Goal: Task Accomplishment & Management: Manage account settings

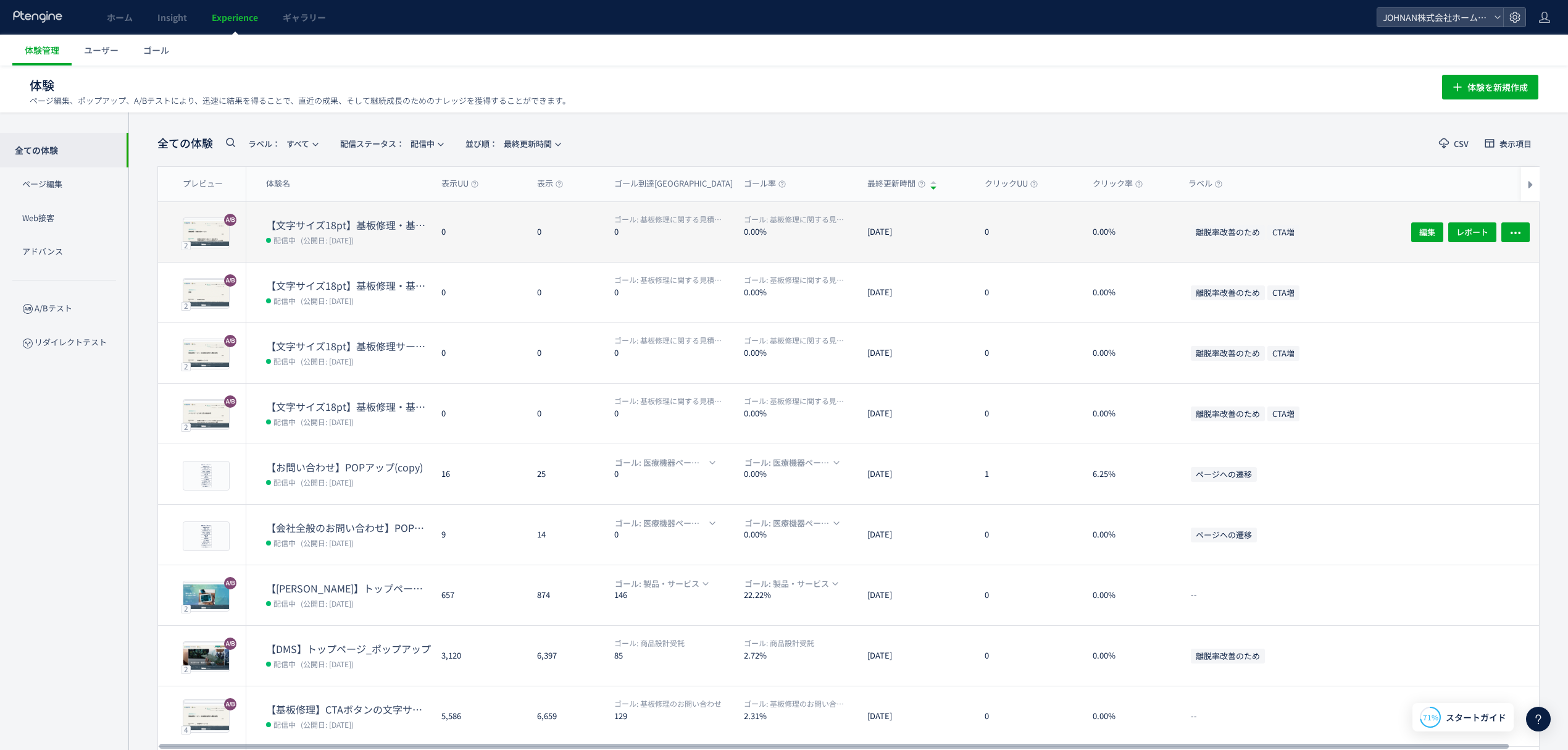
click at [1378, 235] on div "離脱率改善のため CTA増" at bounding box center [1302, 232] width 247 height 60
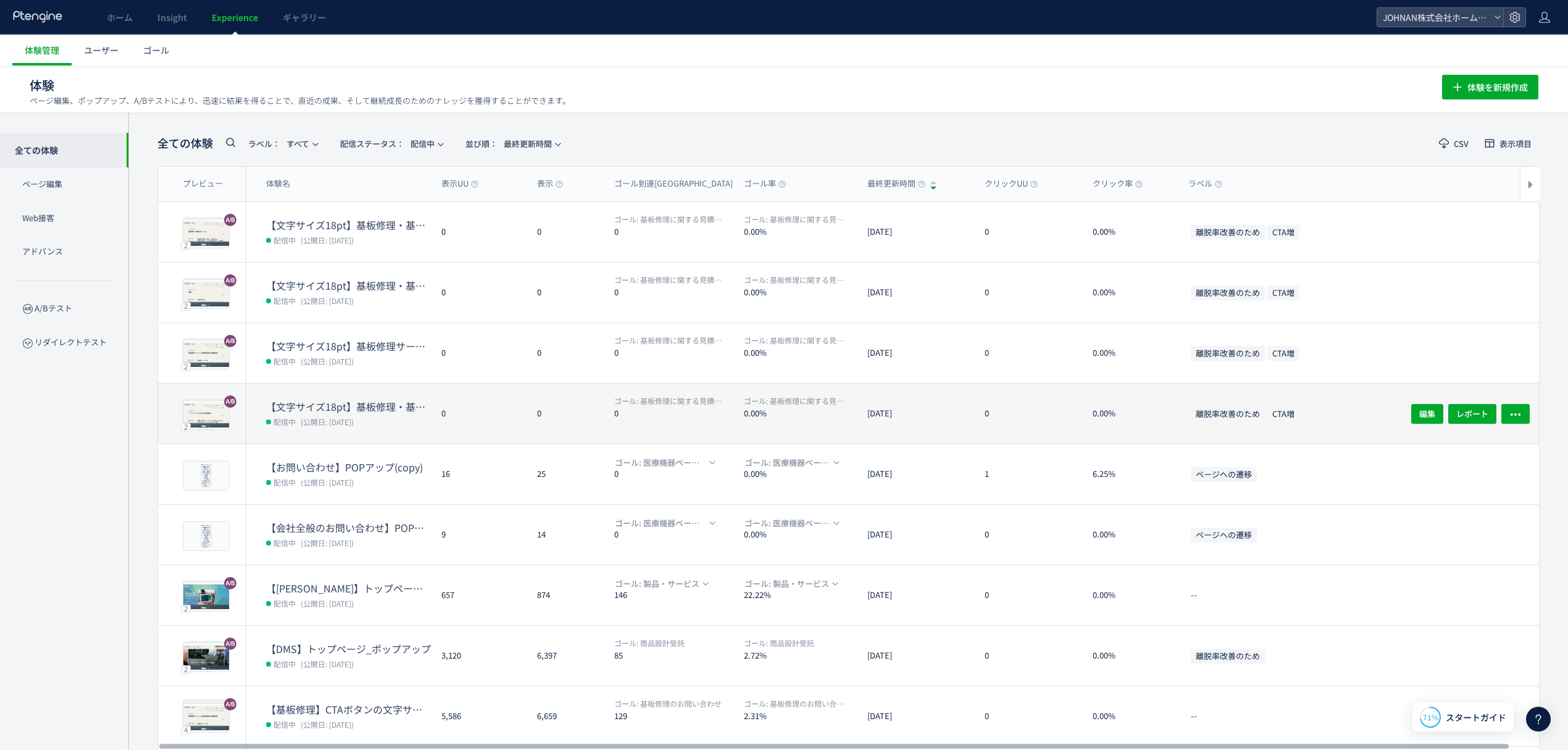
click at [727, 432] on dl "ゴール: 基板修理に関する見積り依頼・お問い合わせ 0" at bounding box center [674, 419] width 120 height 48
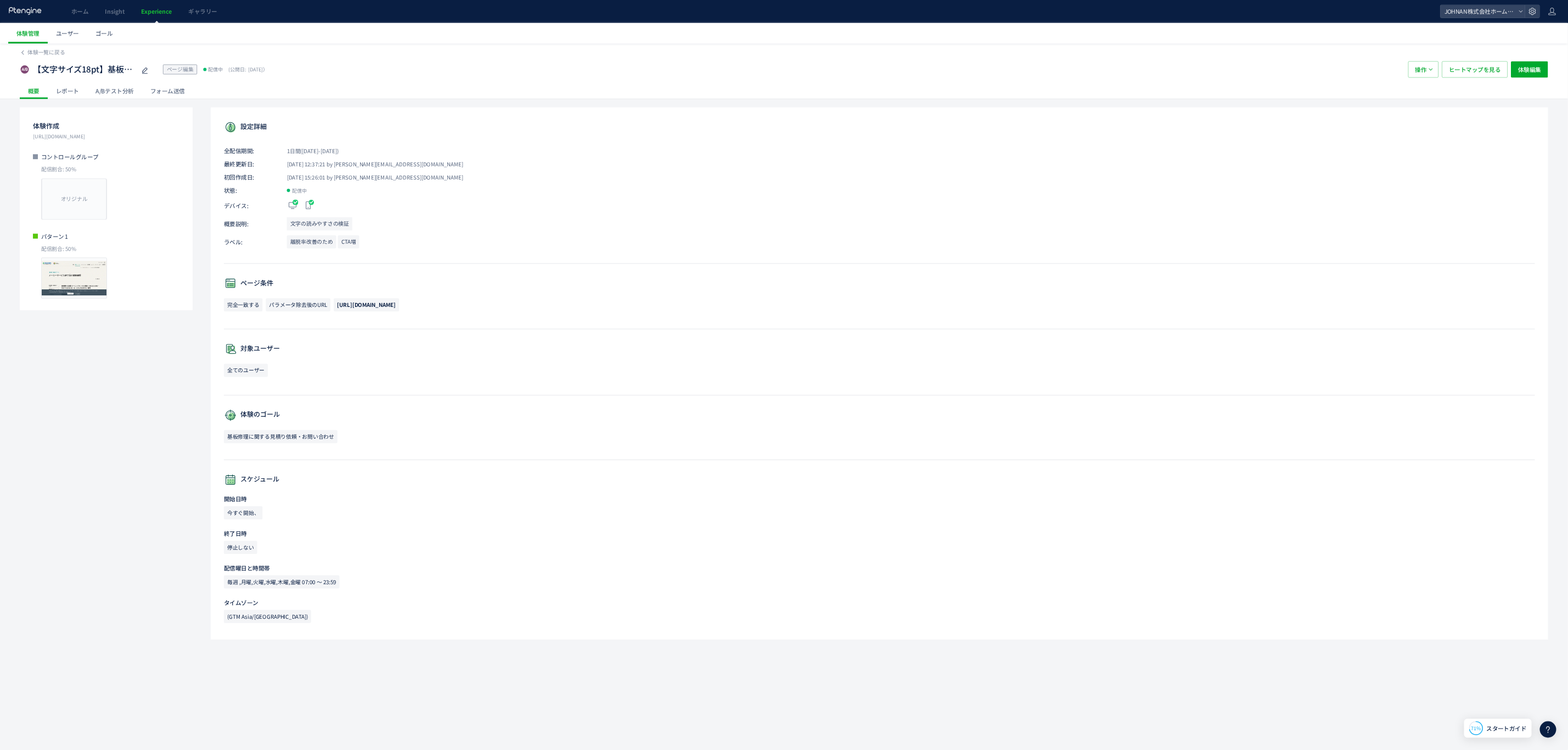
scroll to position [1, 0]
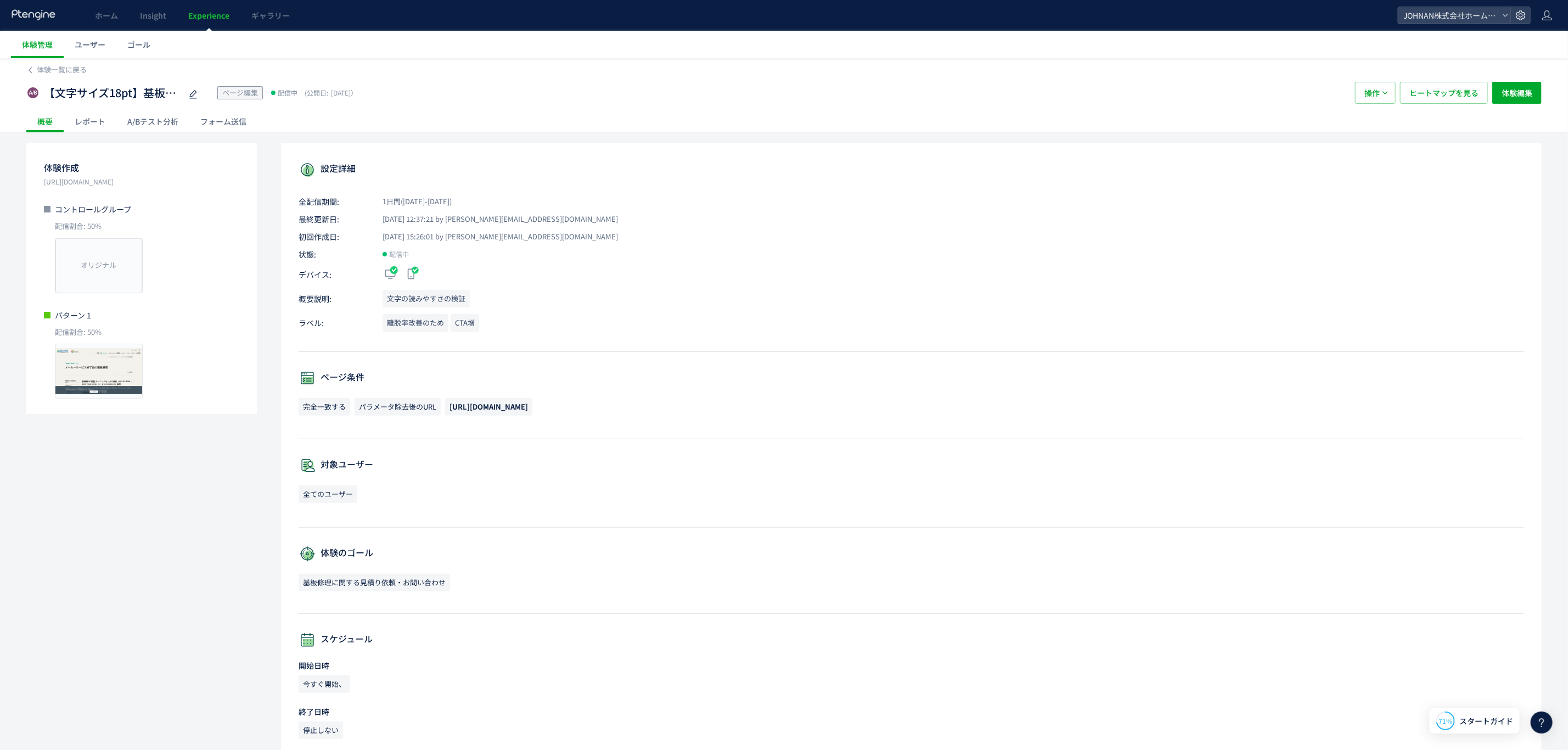
click at [222, 13] on span "Experience" at bounding box center [208, 15] width 41 height 11
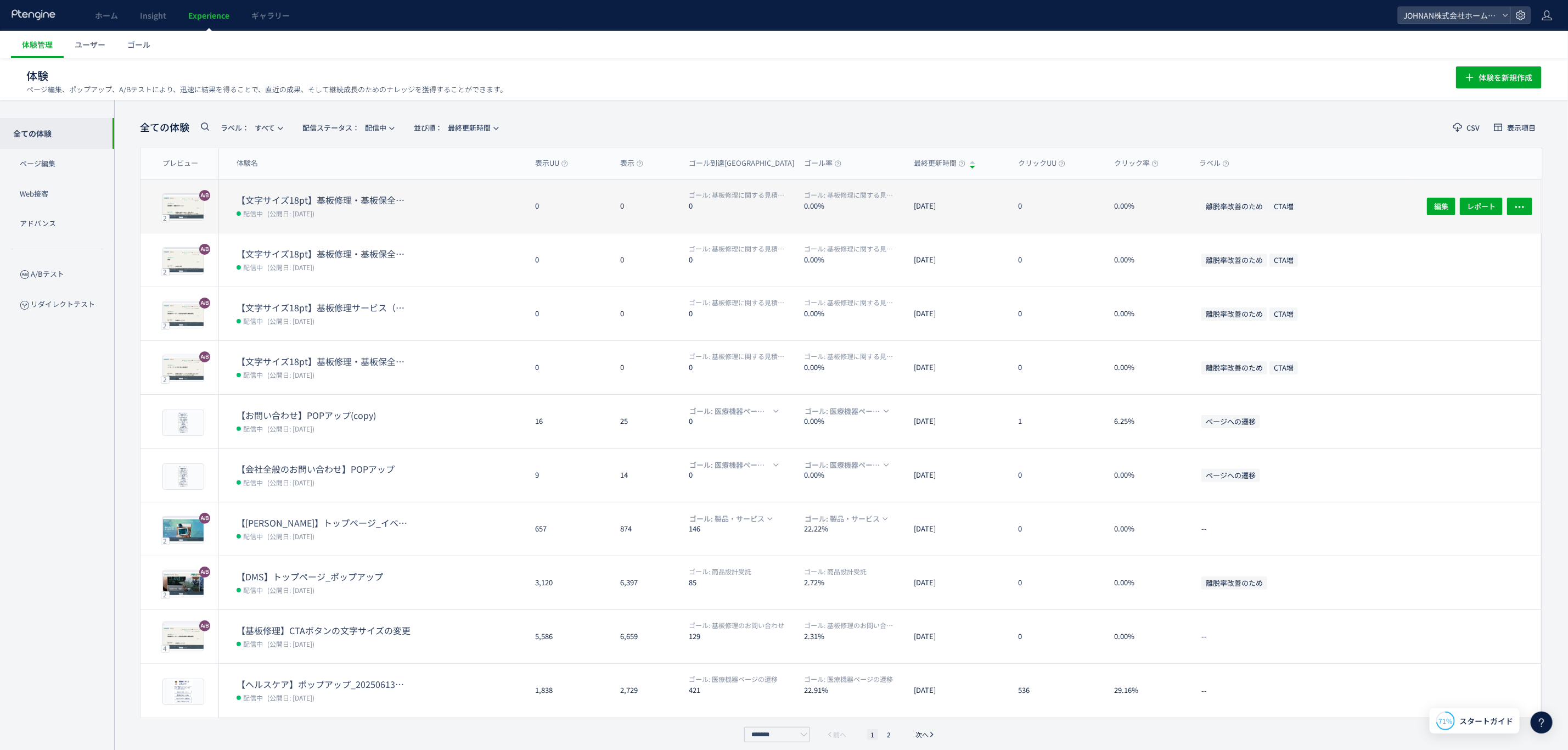
click at [274, 204] on dt "【文字サイズ18pt】基板修理・基板保全サービスTOP_mrk" at bounding box center [325, 200] width 176 height 13
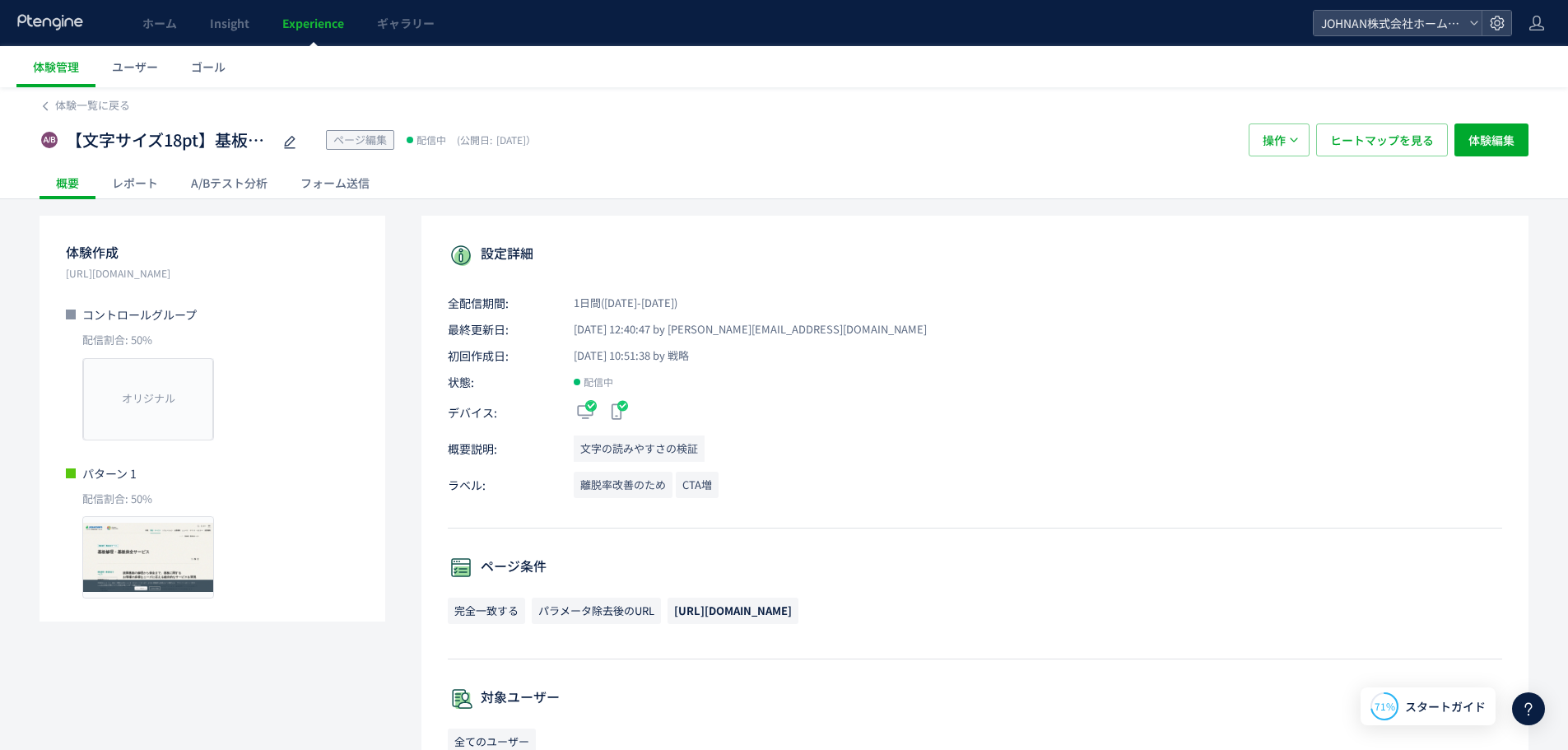
click at [287, 30] on span "Experience" at bounding box center [313, 23] width 62 height 17
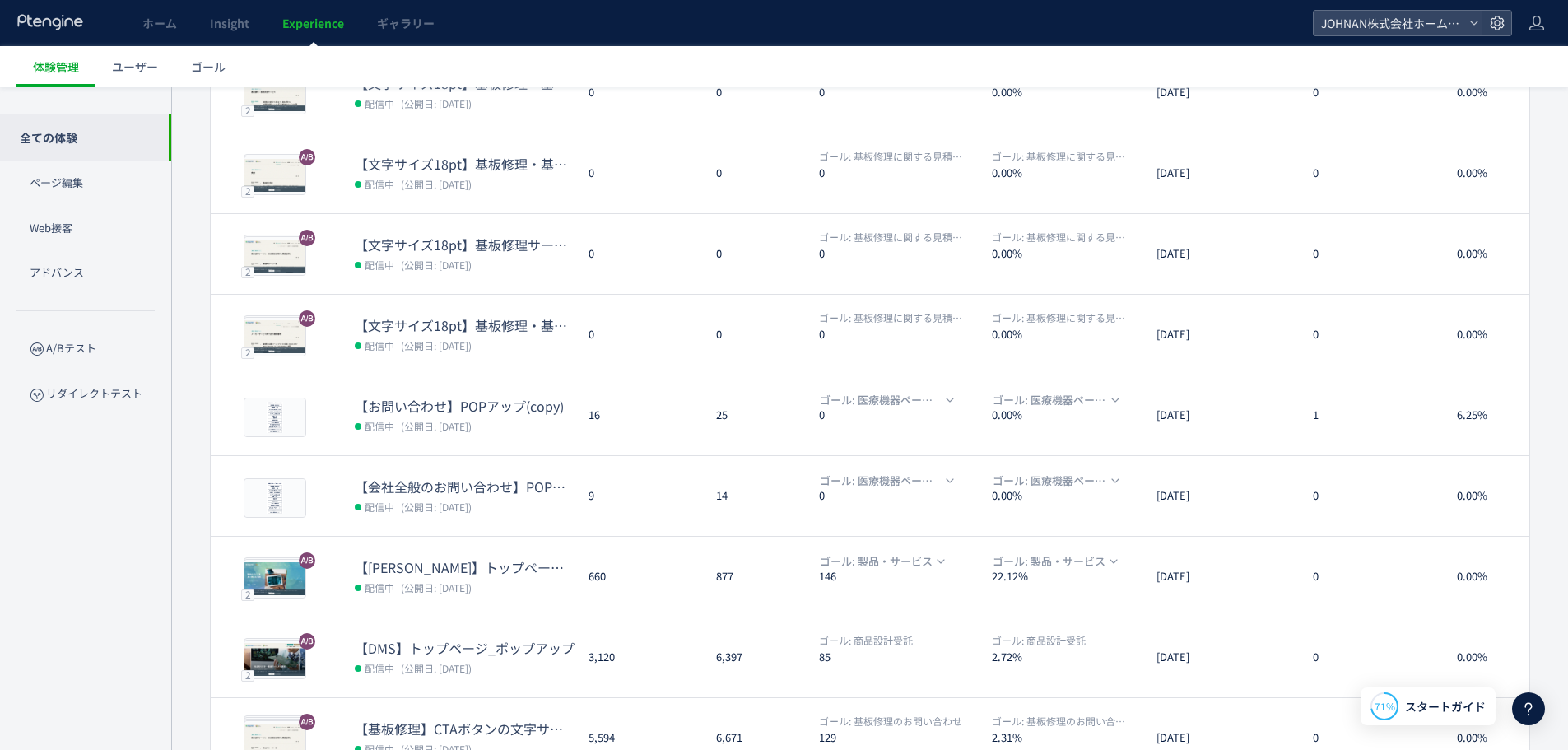
scroll to position [216, 0]
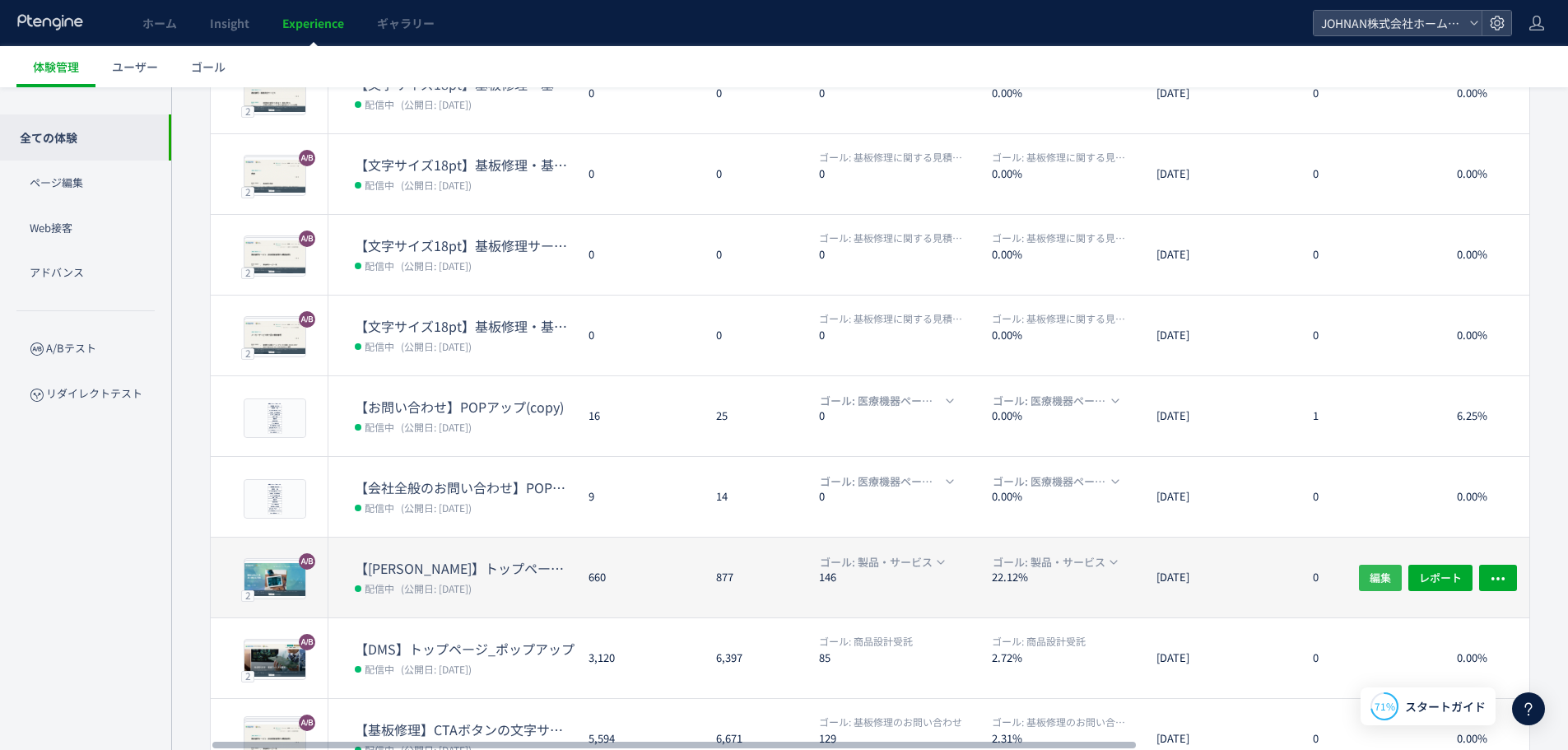
click at [1382, 577] on span "編集" at bounding box center [1380, 577] width 21 height 27
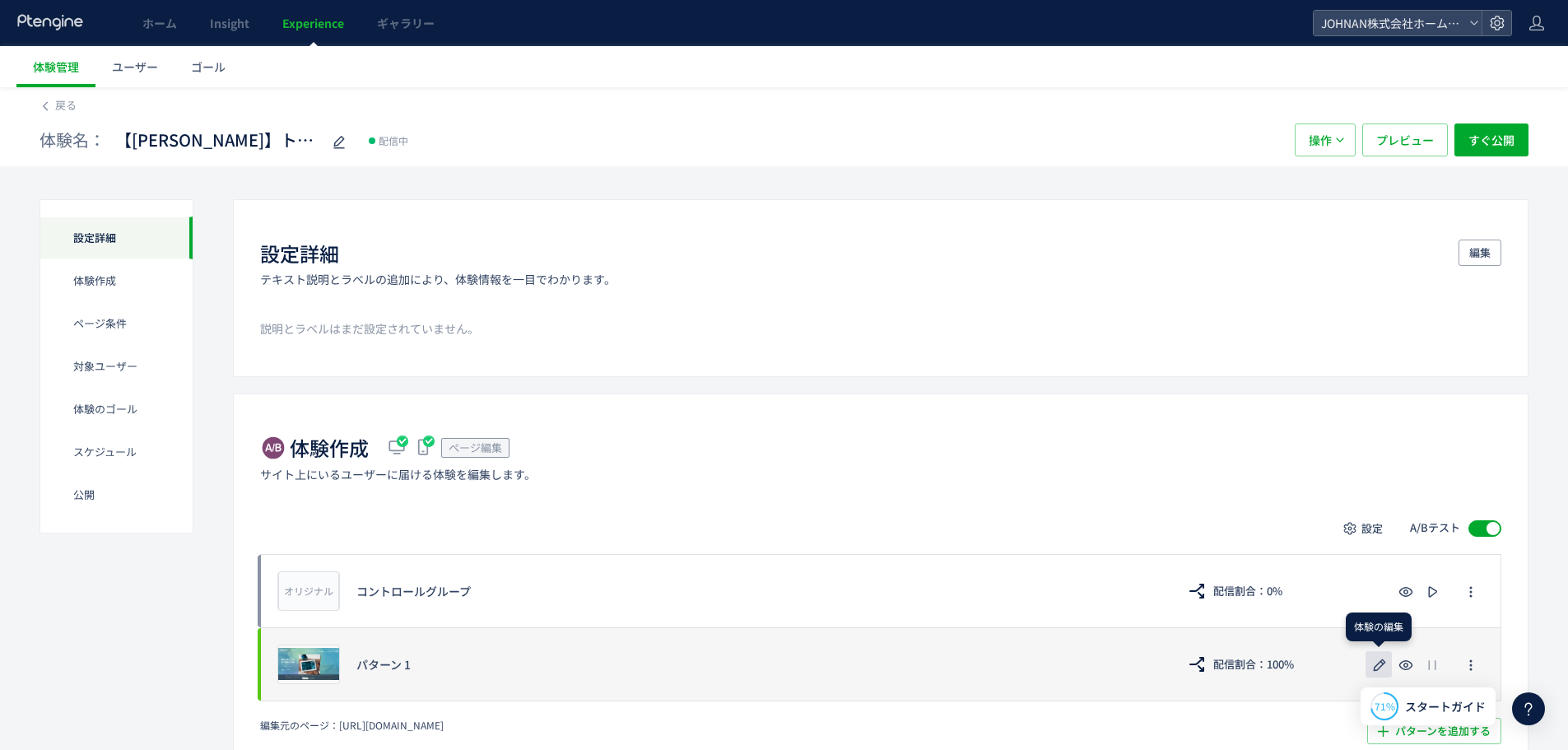
click at [1386, 668] on icon "button" at bounding box center [1379, 664] width 19 height 19
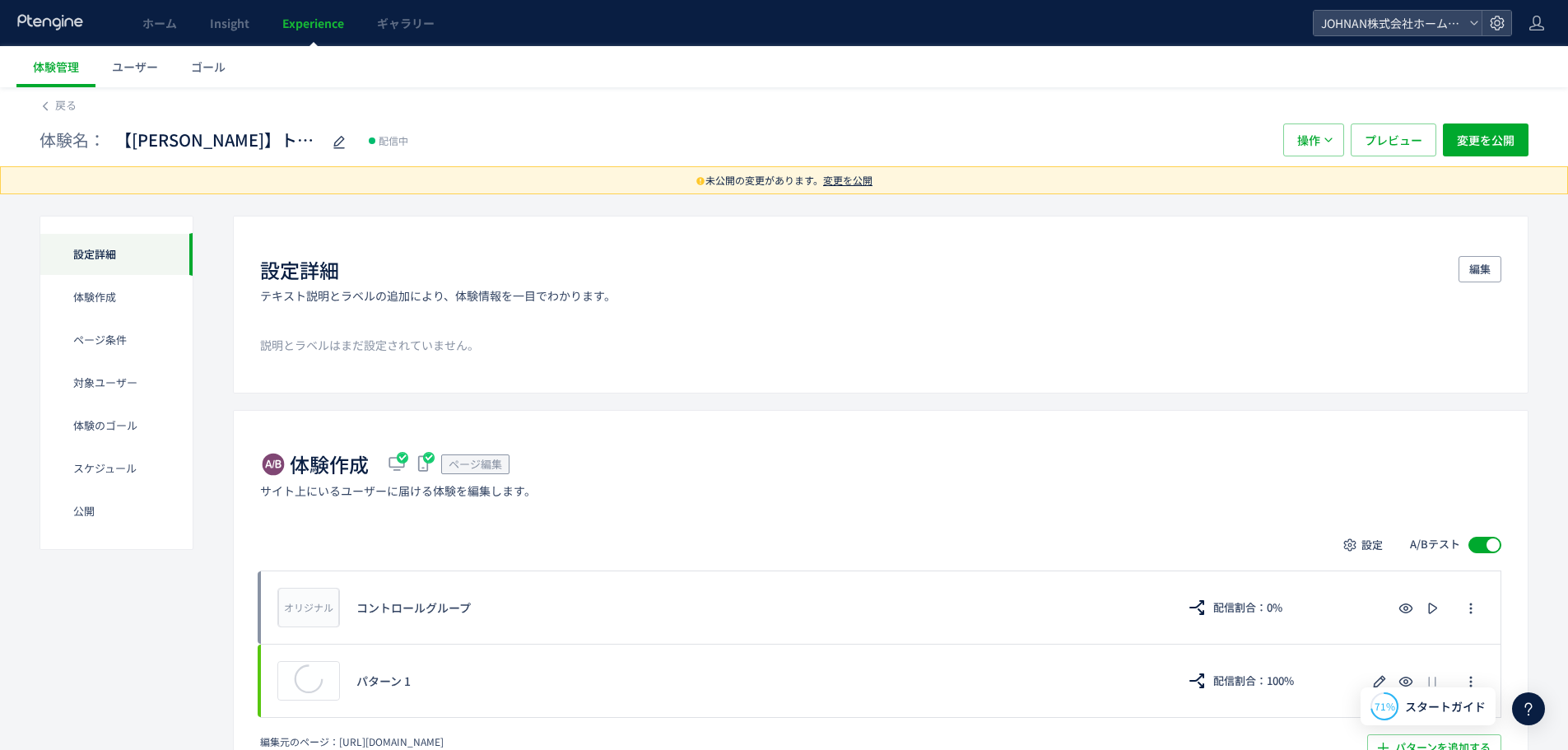
click at [861, 186] on span "変更を公開" at bounding box center [849, 179] width 50 height 14
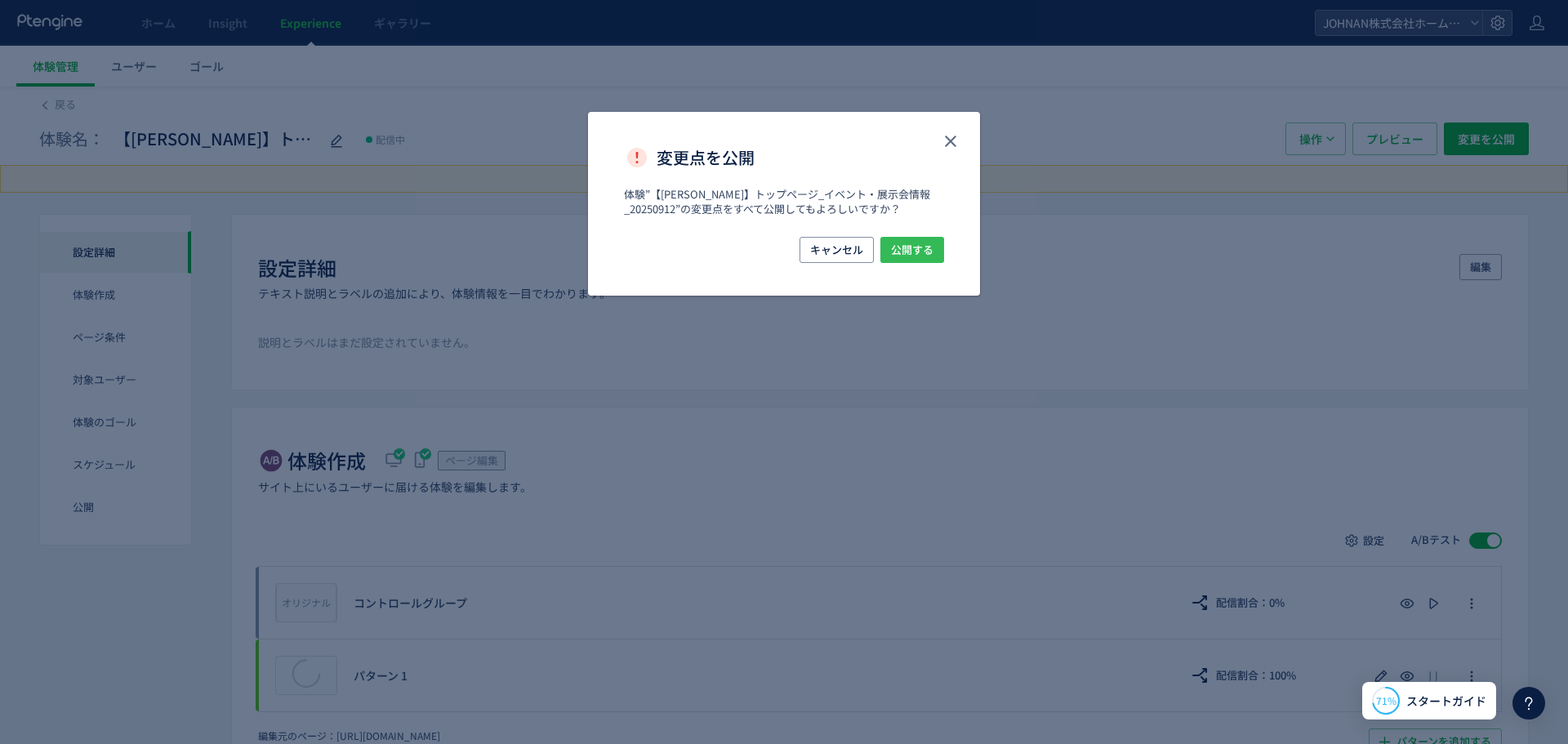
click at [914, 242] on span "公開する" at bounding box center [912, 250] width 42 height 27
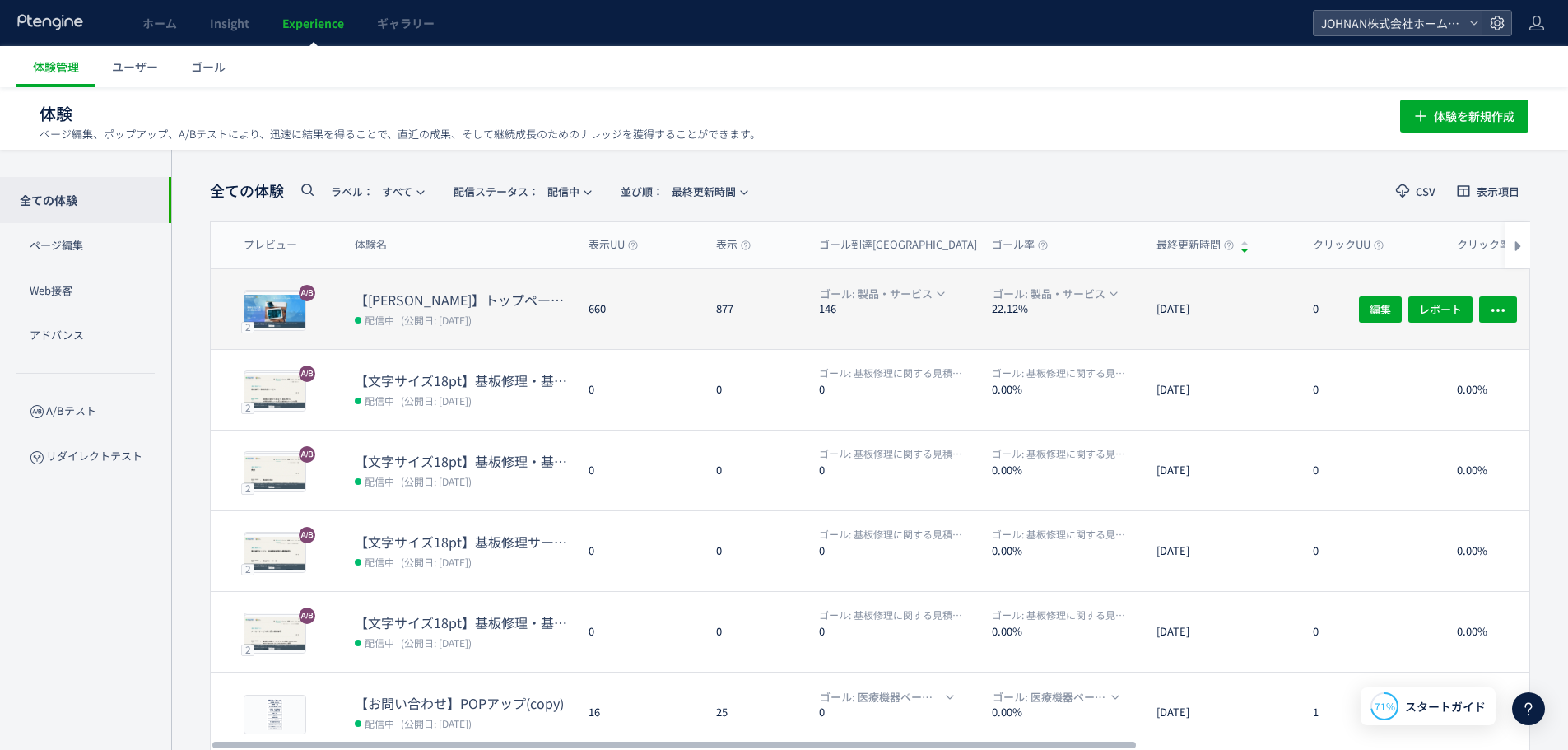
click at [423, 314] on span "(公開日: [DATE])" at bounding box center [436, 319] width 71 height 14
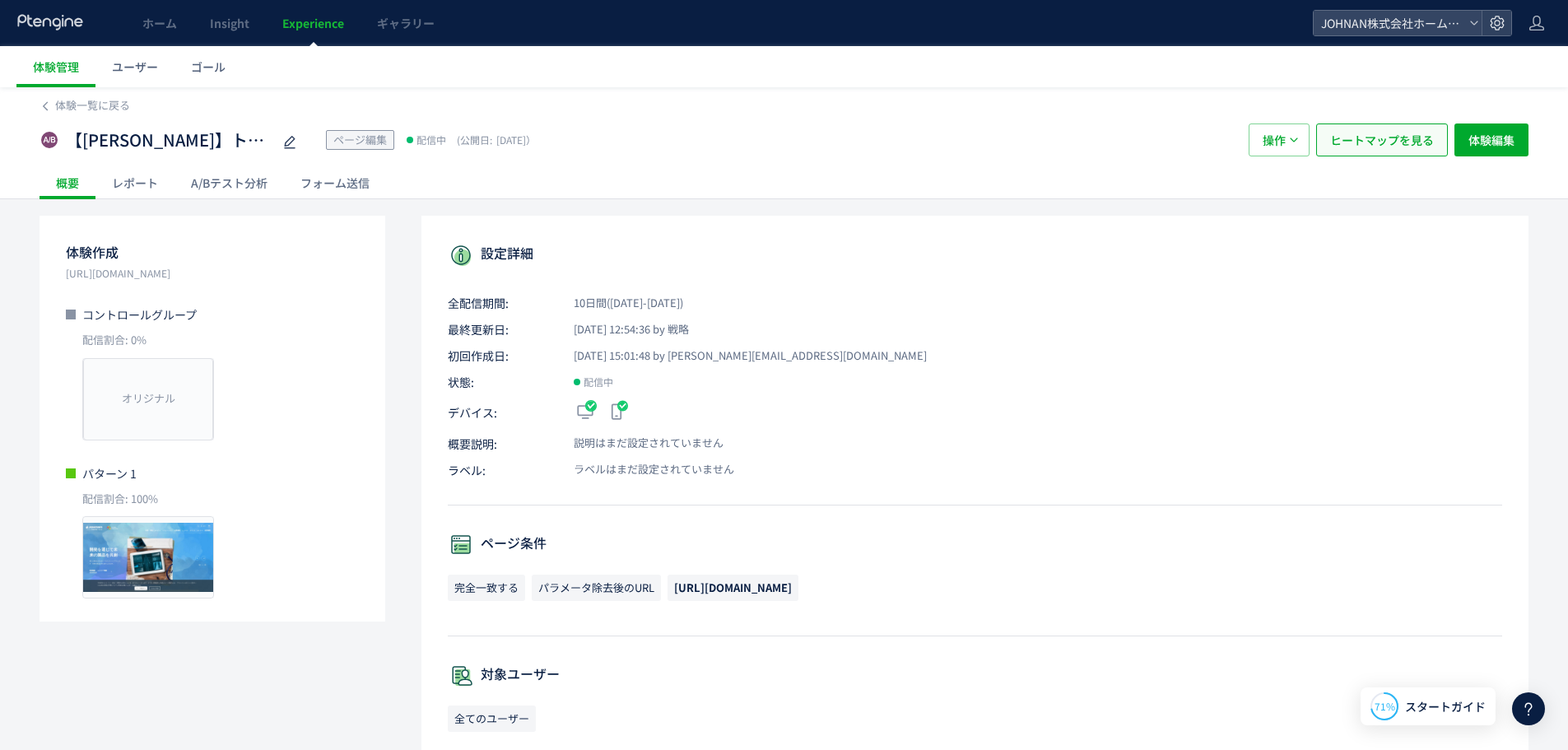
click at [1409, 139] on span "ヒートマップを見る" at bounding box center [1382, 140] width 103 height 33
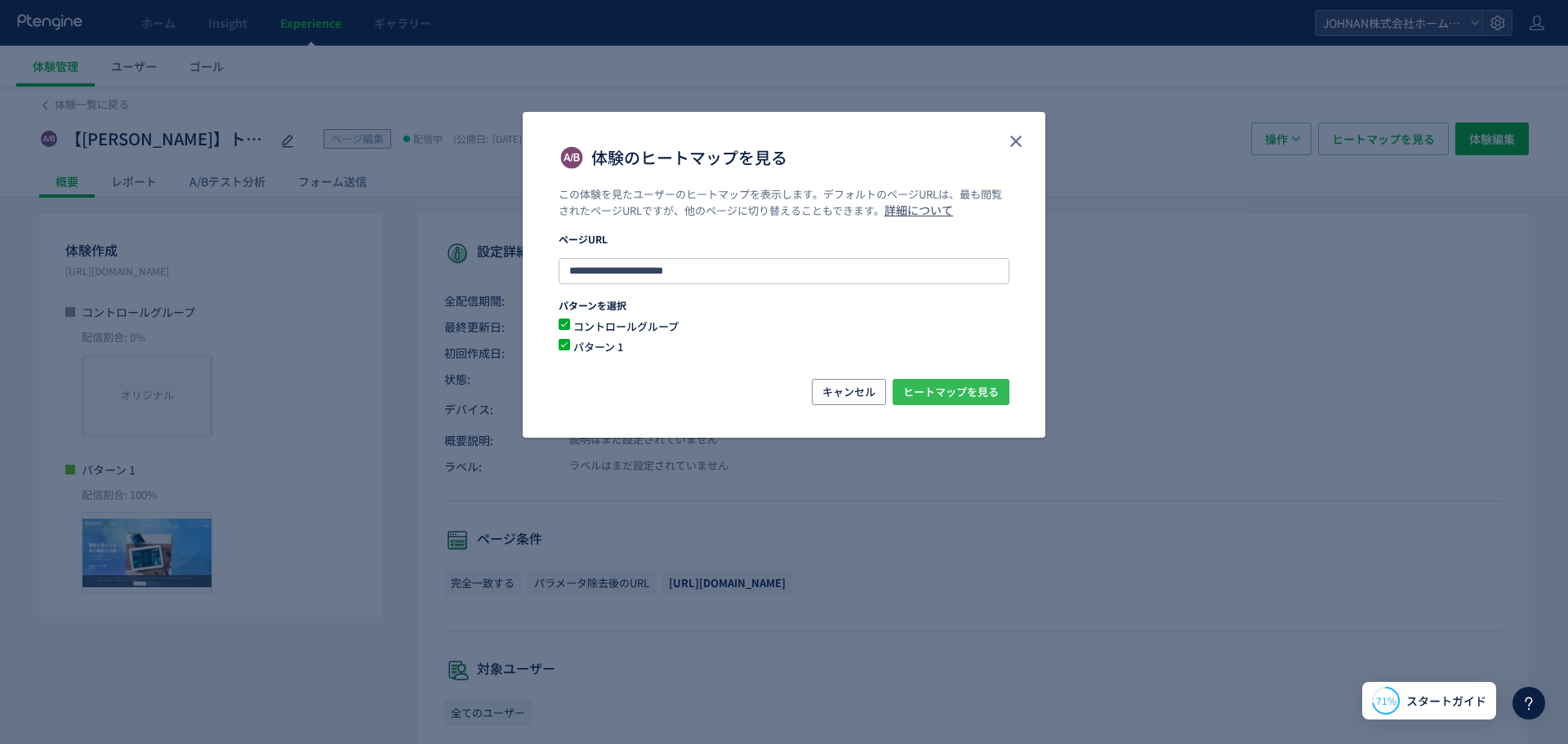
click at [972, 392] on span "ヒートマップを見る" at bounding box center [950, 392] width 95 height 27
drag, startPoint x: 1019, startPoint y: 140, endPoint x: 688, endPoint y: 312, distance: 373.0
click at [1019, 141] on icon "close" at bounding box center [1015, 141] width 19 height 19
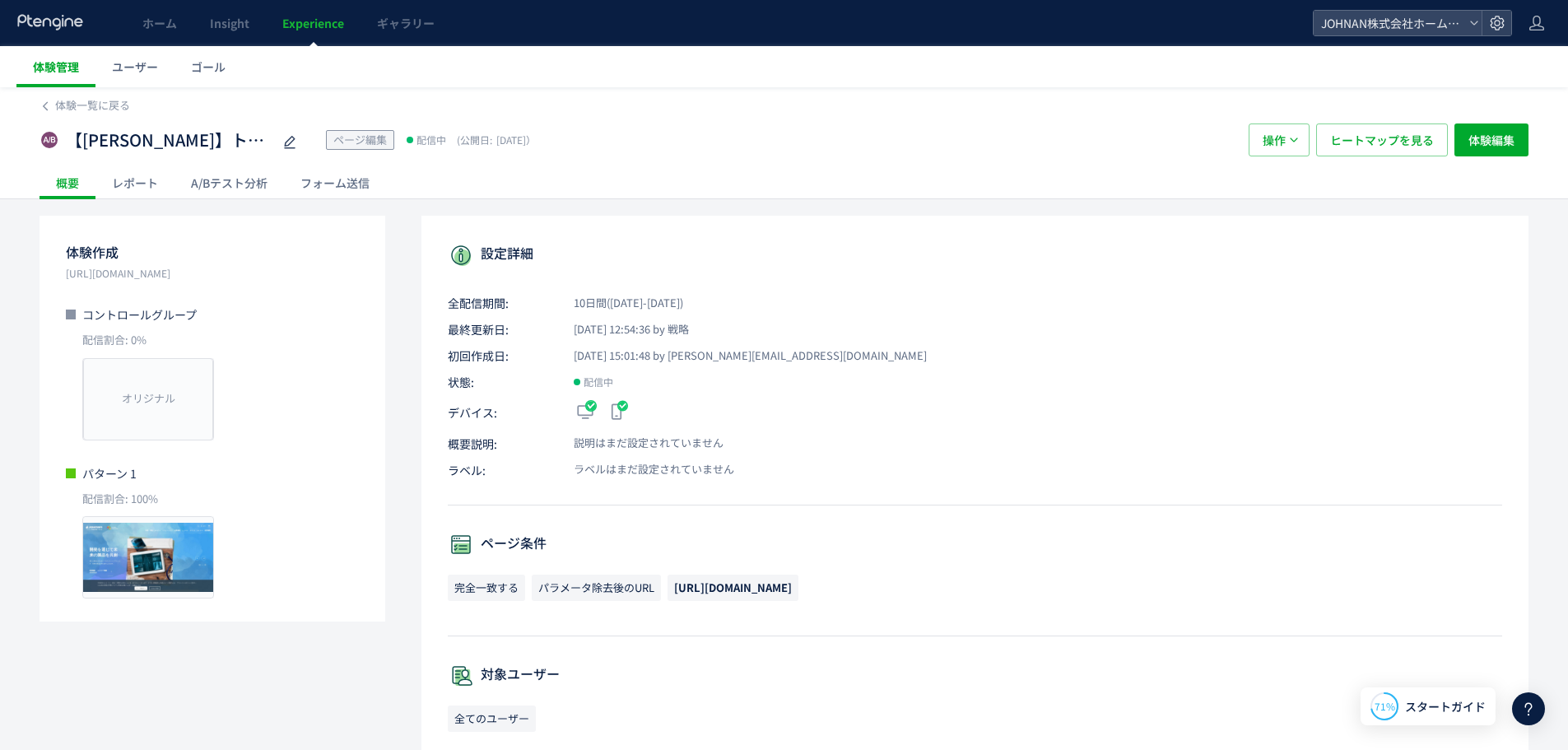
click at [45, 65] on span "体験管理" at bounding box center [56, 66] width 46 height 17
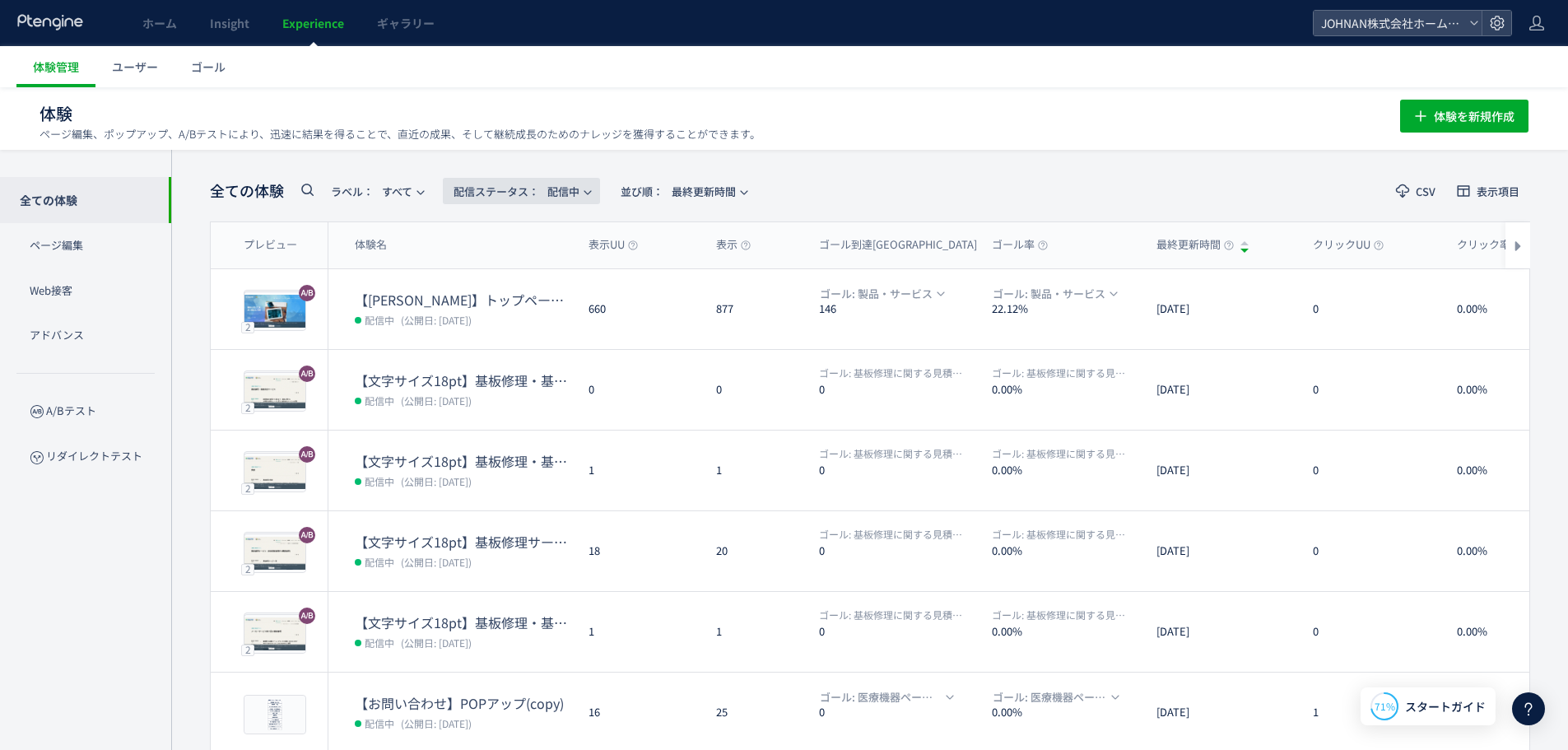
click at [578, 194] on span "配信ステータス​： 配信中" at bounding box center [517, 191] width 126 height 27
click at [534, 354] on li "下書き" at bounding box center [525, 356] width 67 height 30
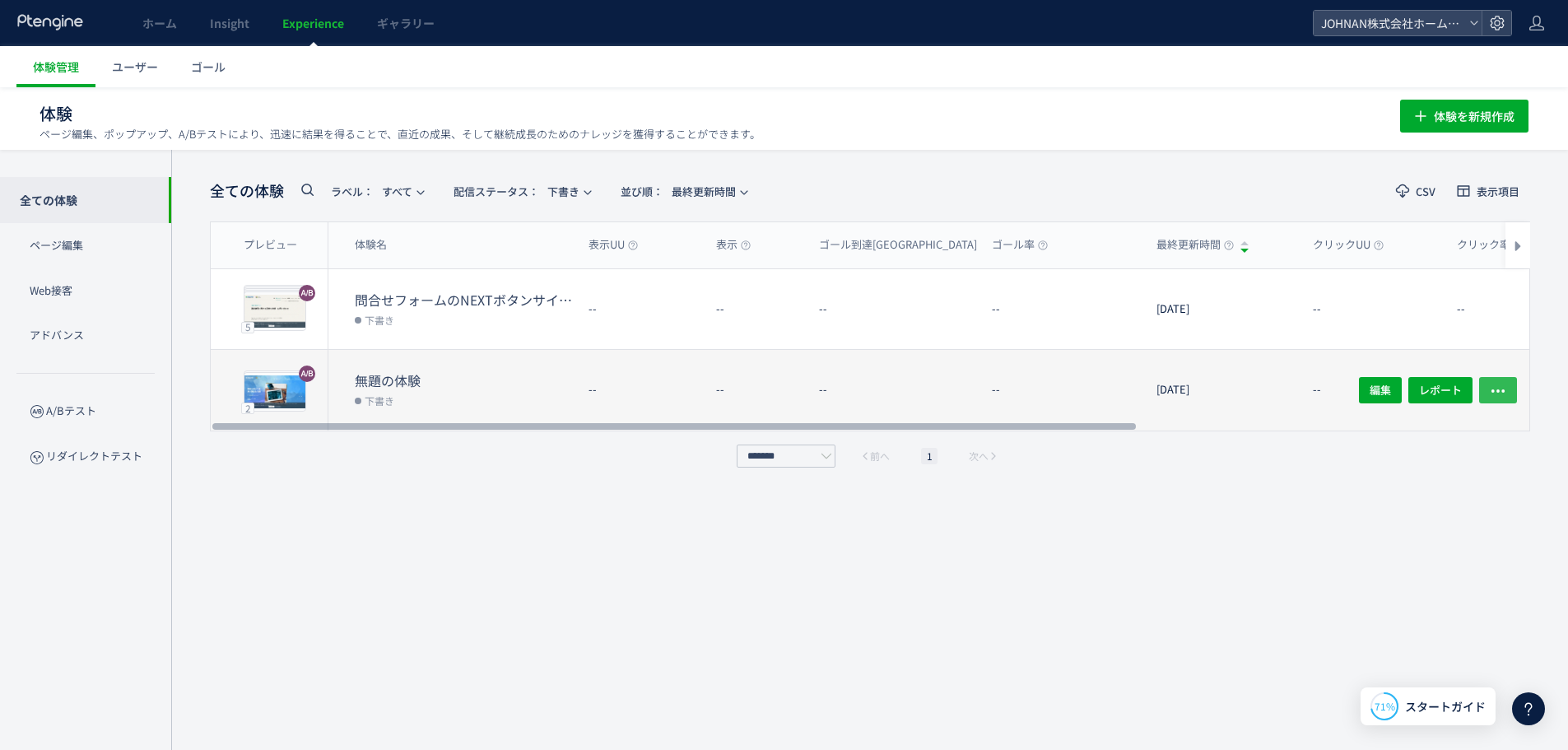
click at [1493, 387] on icon "button" at bounding box center [1498, 391] width 17 height 17
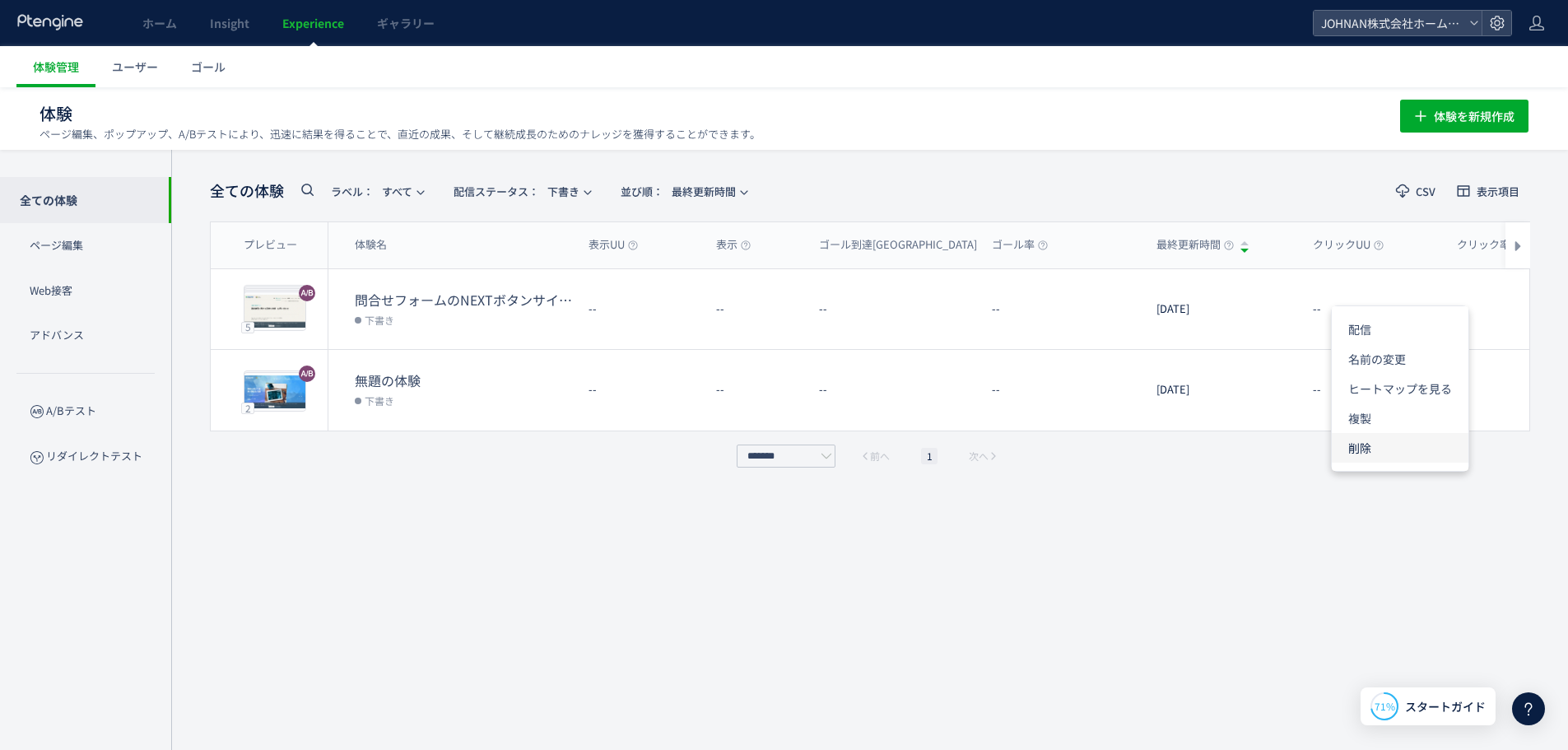
click at [1368, 446] on li "削除" at bounding box center [1400, 447] width 137 height 30
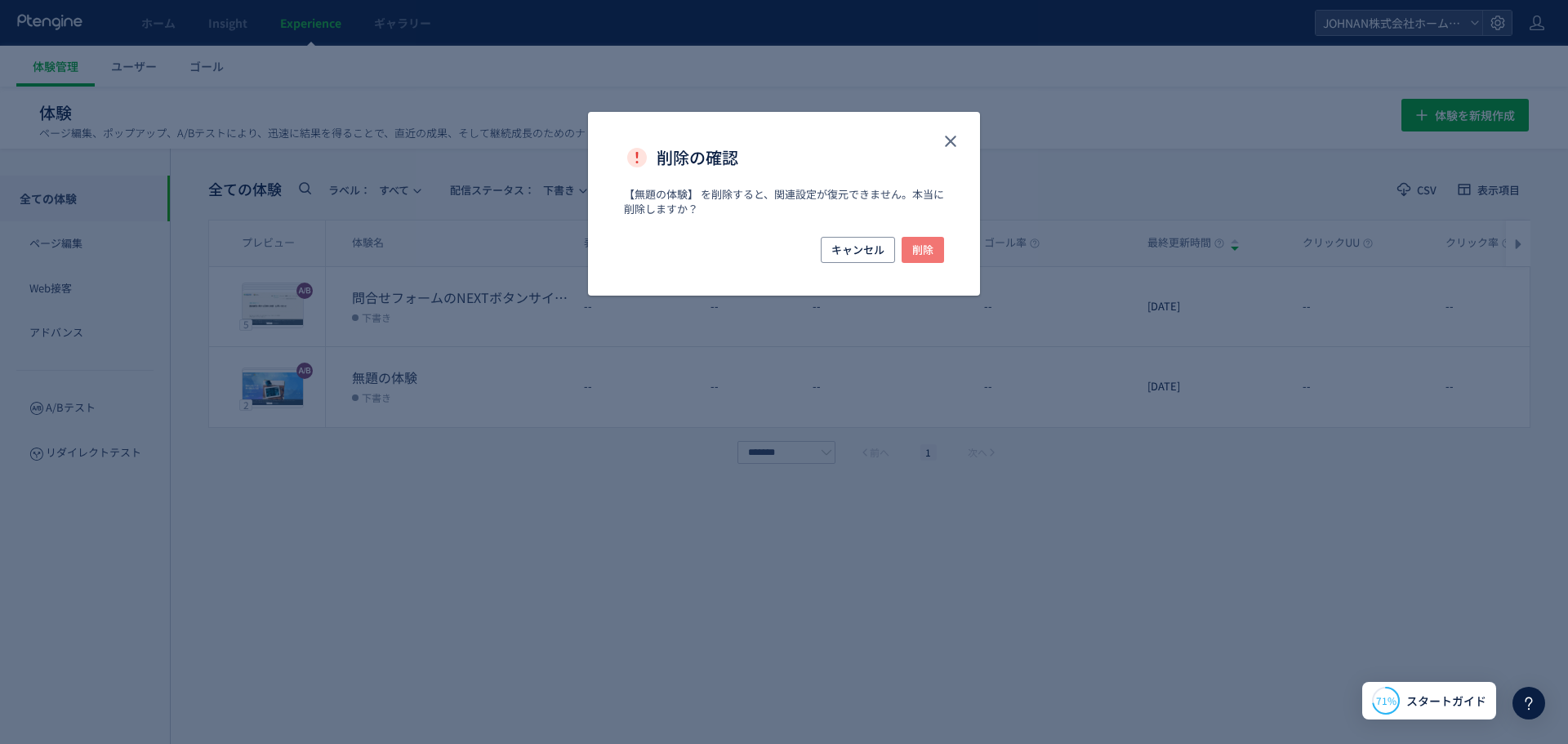
drag, startPoint x: 929, startPoint y: 253, endPoint x: 941, endPoint y: 278, distance: 27.7
click at [929, 257] on span "削除" at bounding box center [922, 250] width 21 height 27
